Goal: Find specific page/section: Find specific page/section

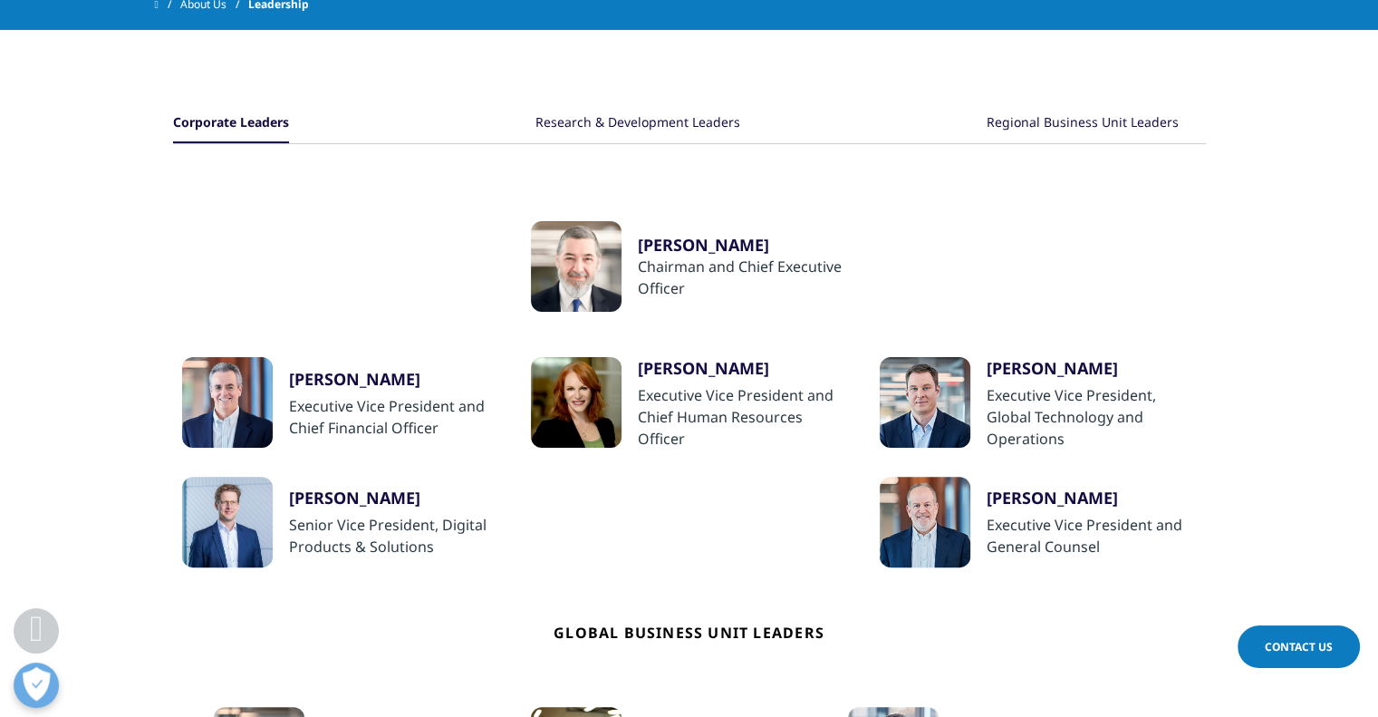
scroll to position [354, 0]
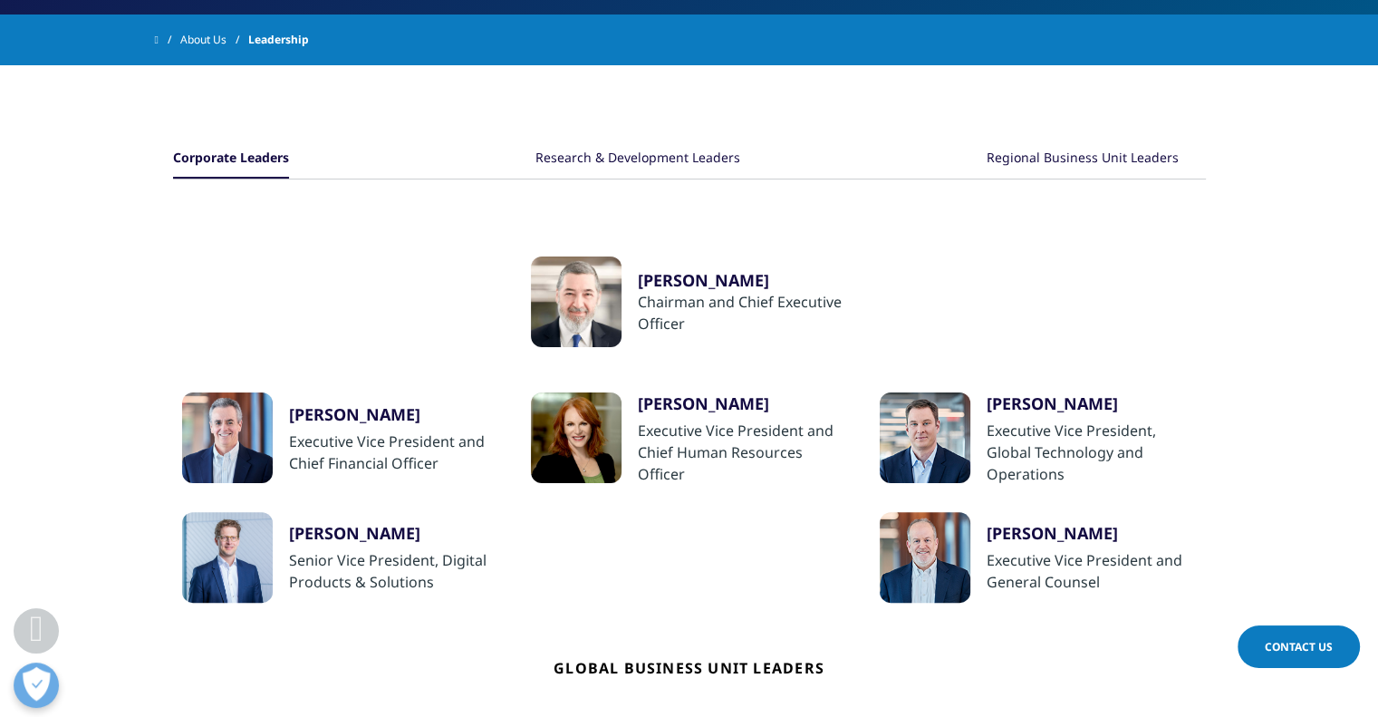
drag, startPoint x: 0, startPoint y: 0, endPoint x: 725, endPoint y: 282, distance: 777.5
click at [725, 282] on div "[PERSON_NAME]" at bounding box center [743, 280] width 210 height 22
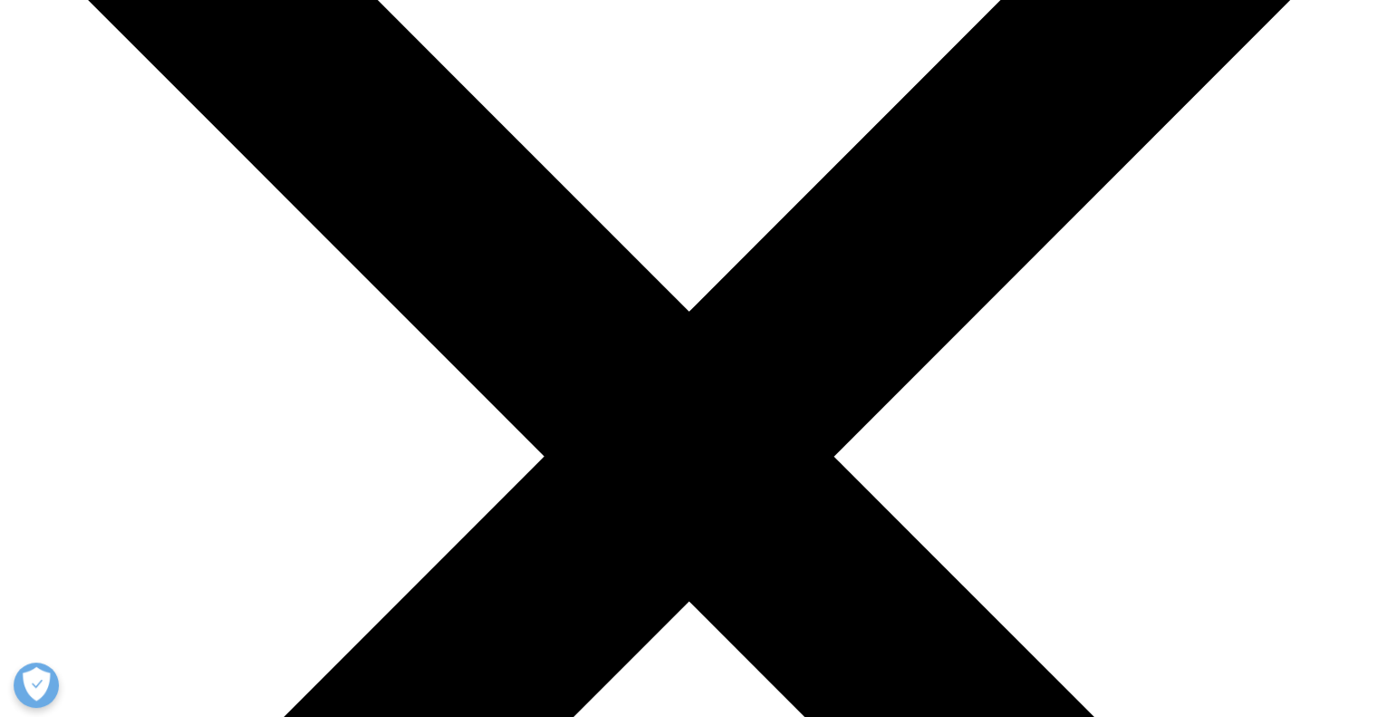
scroll to position [196, 0]
